Goal: Connect with others: Participate in discussion

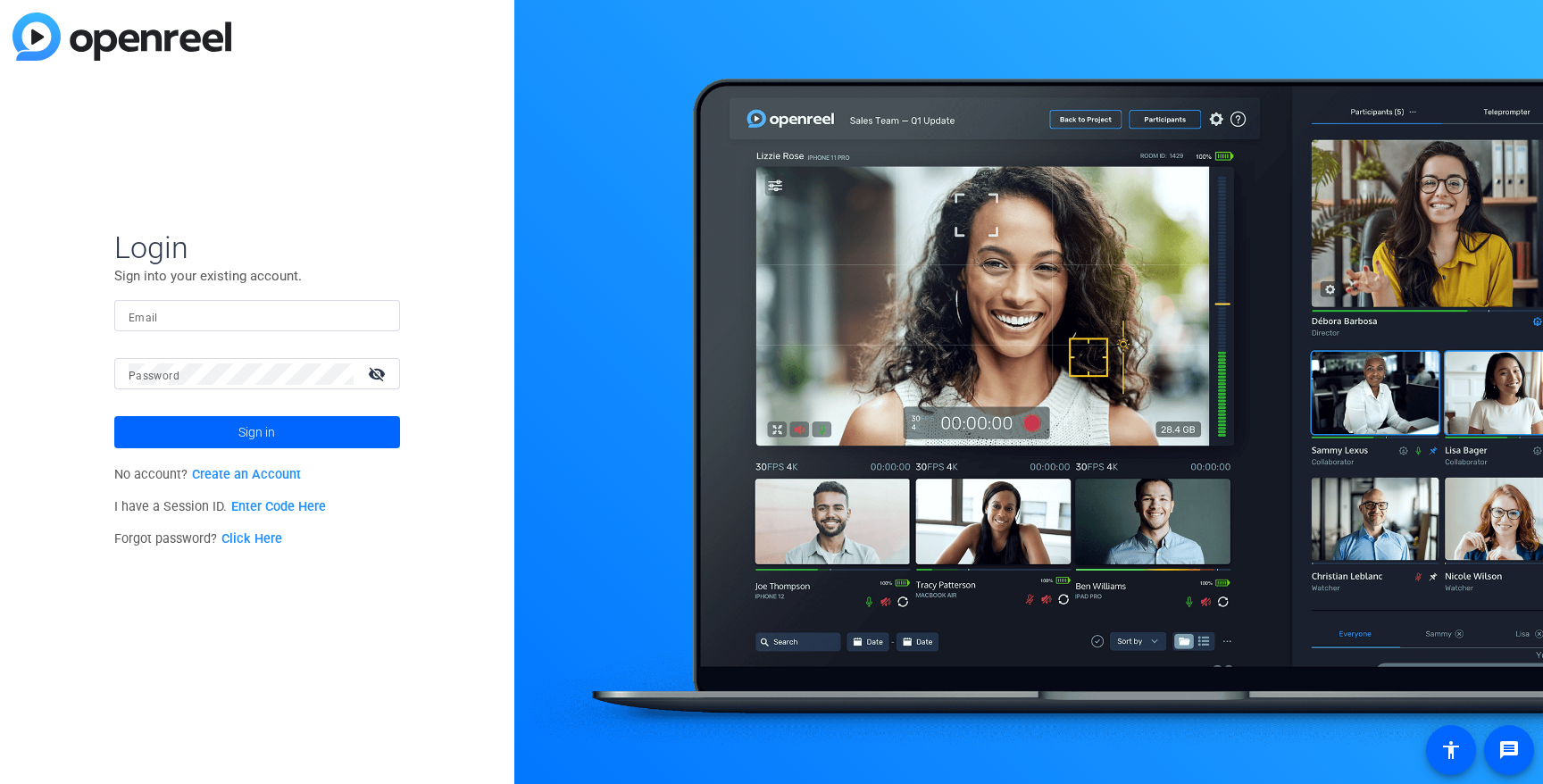
click at [224, 315] on input "Email" at bounding box center [256, 316] width 257 height 21
type input "[EMAIL_ADDRESS][DOMAIN_NAME]"
click at [291, 444] on span at bounding box center [257, 431] width 286 height 43
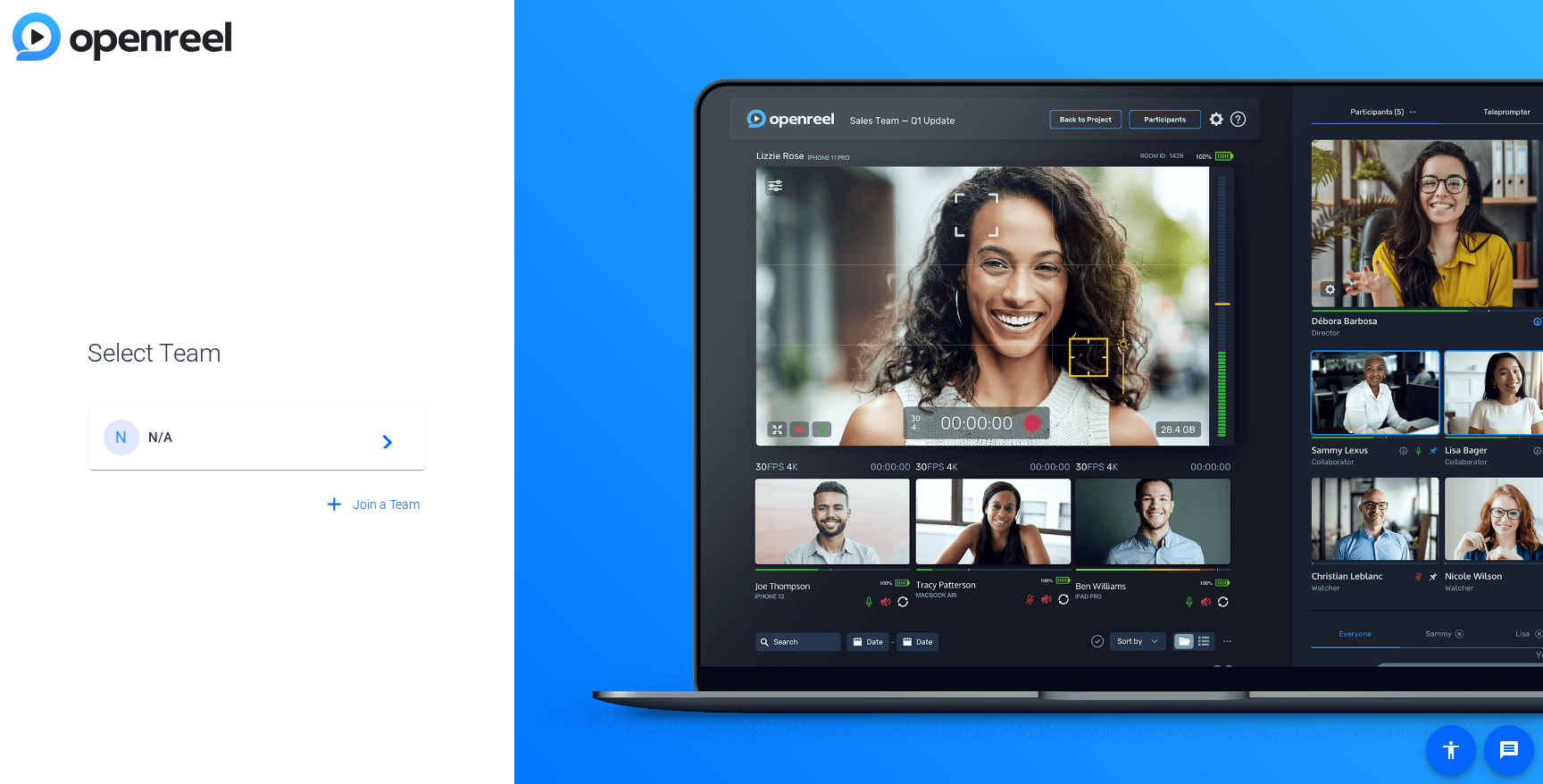
click at [281, 443] on span "N/A" at bounding box center [259, 437] width 223 height 16
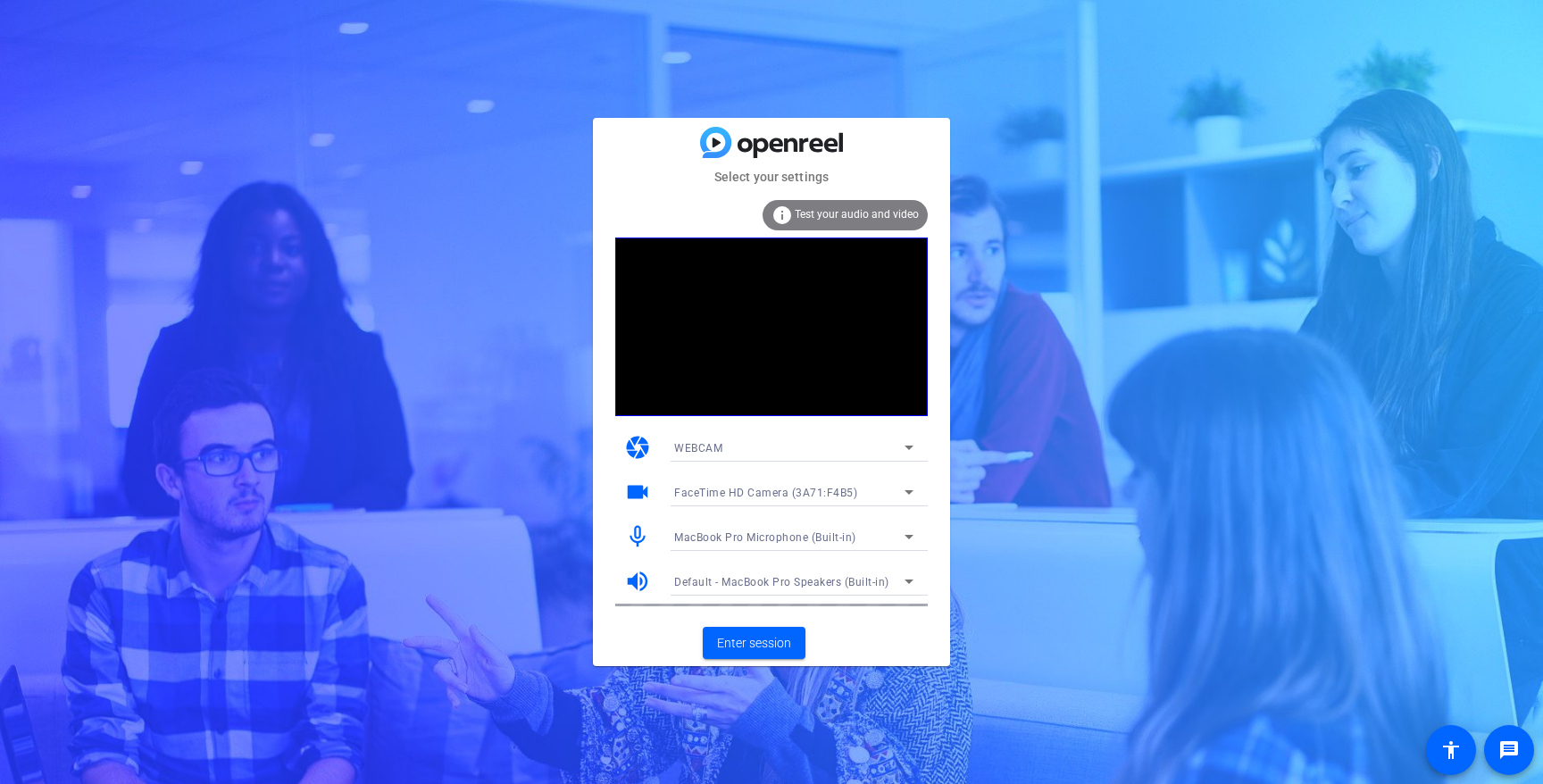
click at [805, 322] on video at bounding box center [771, 326] width 313 height 179
click at [767, 642] on span "Enter session" at bounding box center [754, 643] width 74 height 19
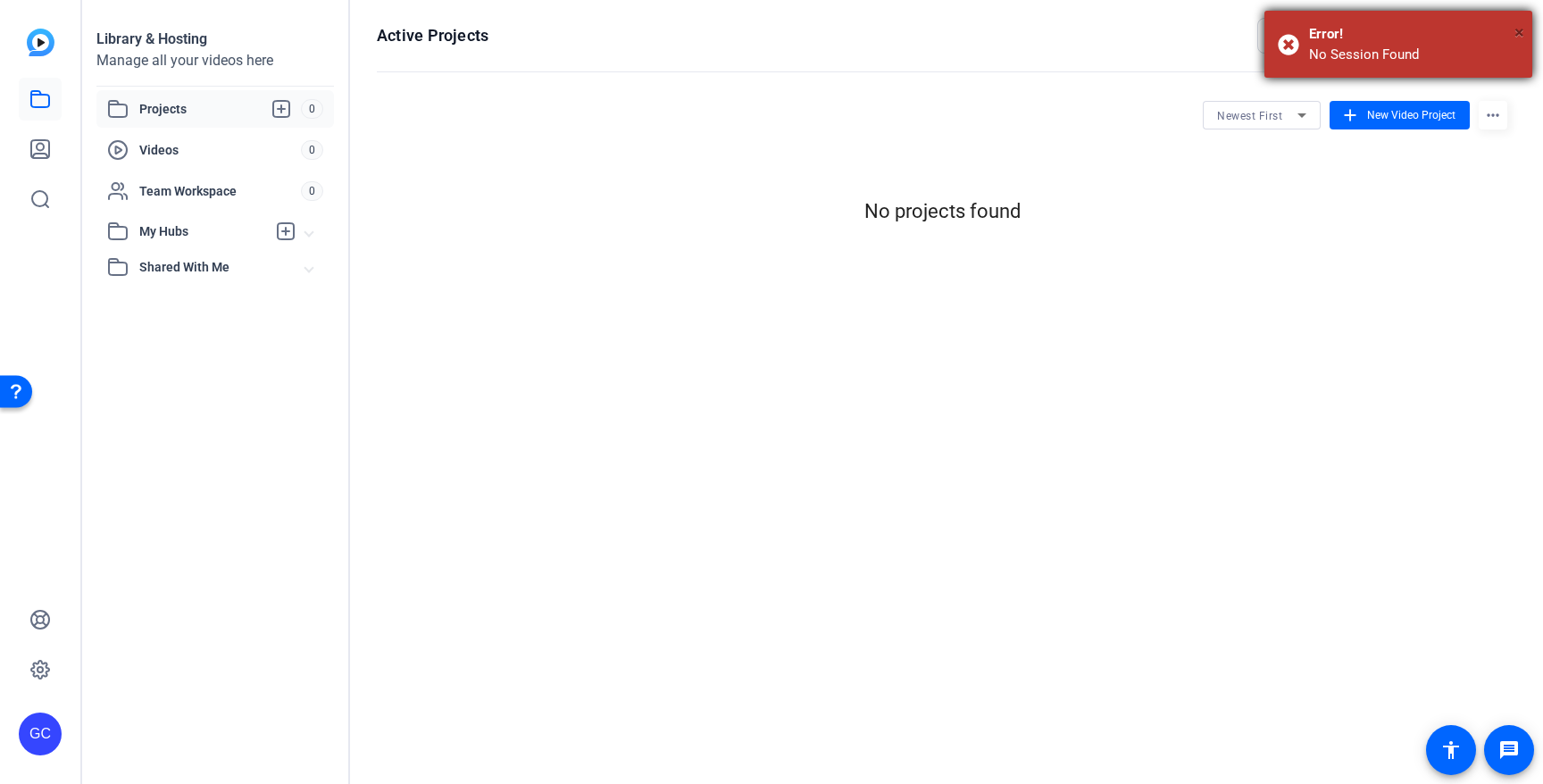
click at [1517, 30] on span "×" at bounding box center [1519, 32] width 10 height 21
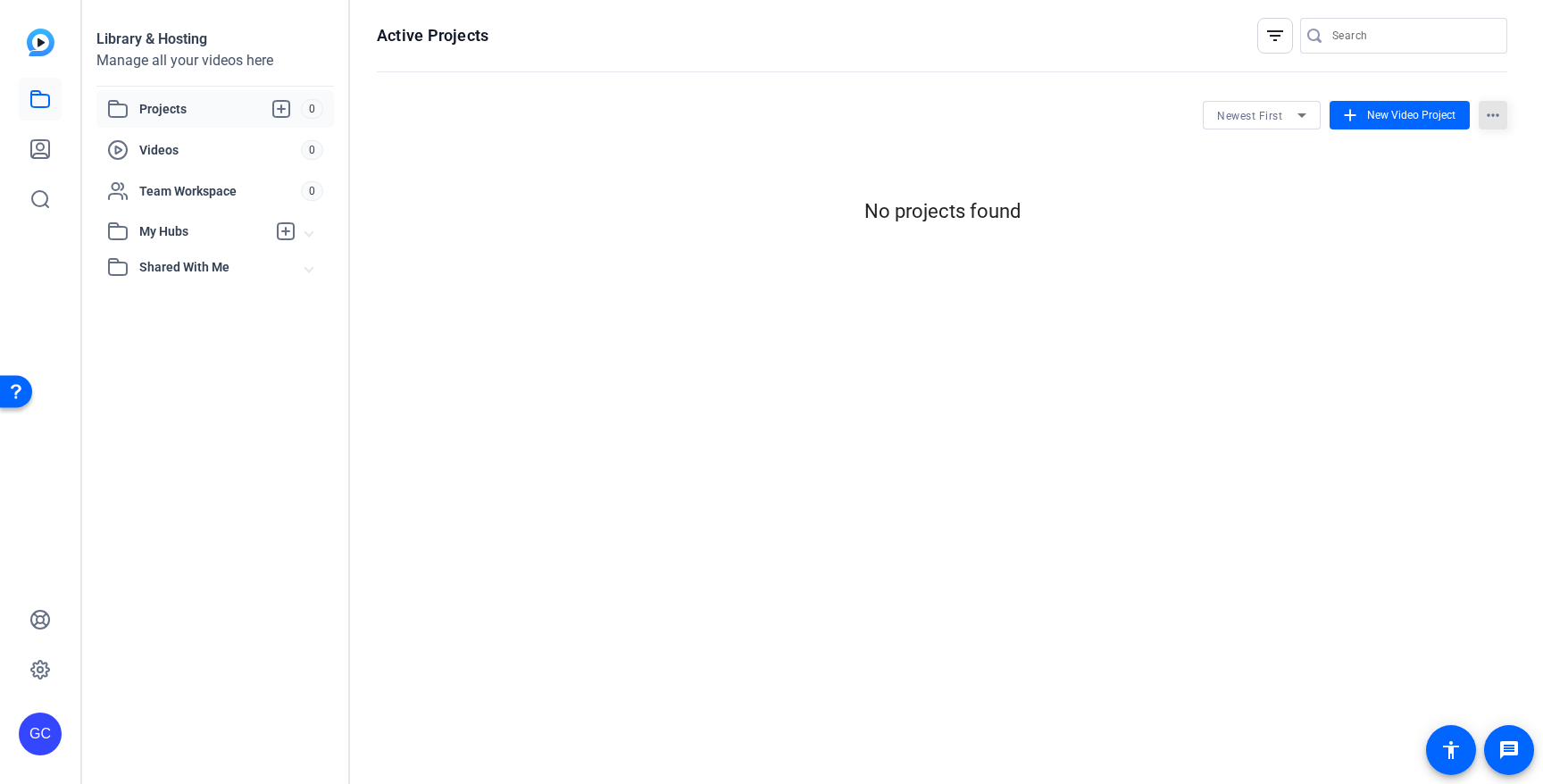
click at [1493, 115] on mat-icon "more_horiz" at bounding box center [1493, 115] width 29 height 29
click at [37, 668] on div at bounding box center [771, 392] width 1543 height 784
click at [37, 625] on icon at bounding box center [40, 620] width 21 height 21
